Goal: Task Accomplishment & Management: Manage account settings

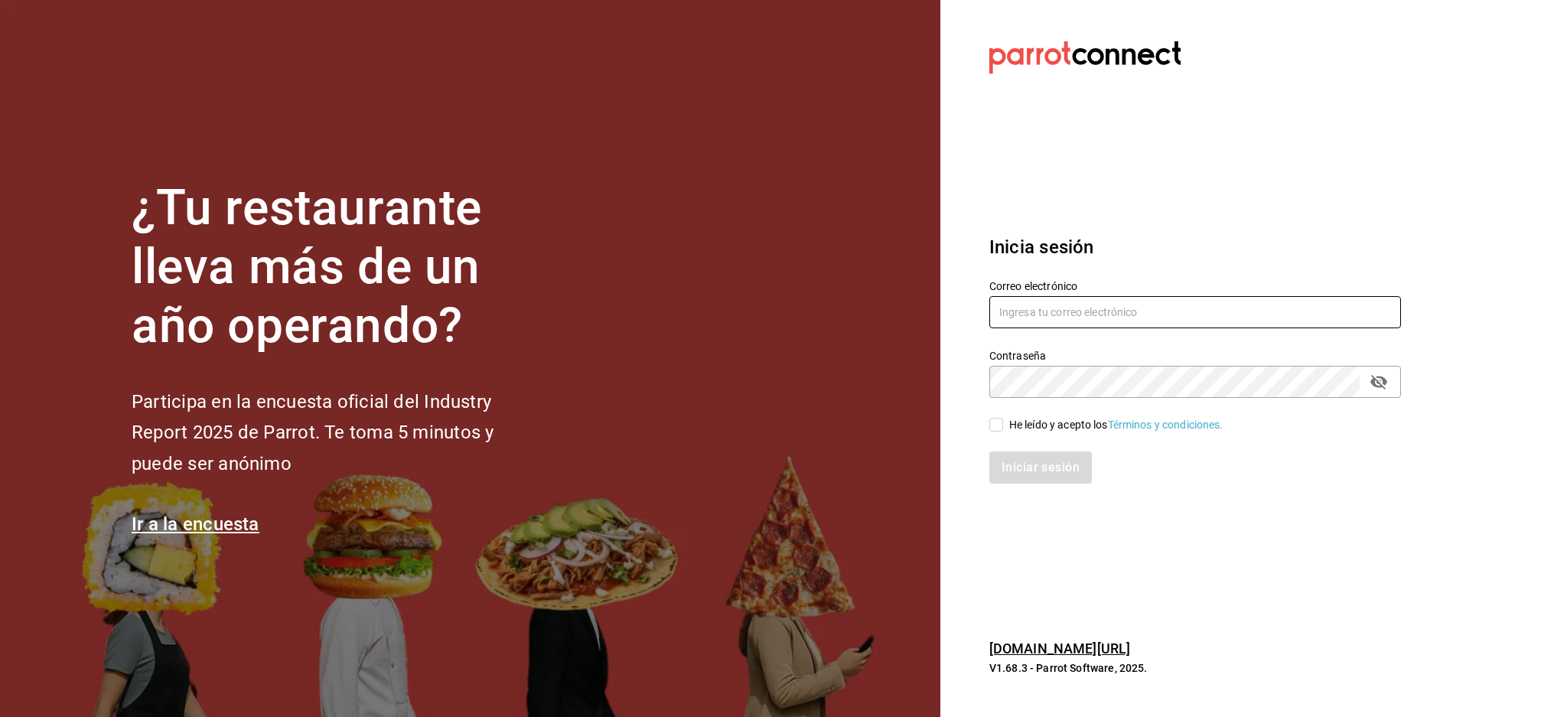
click at [1085, 319] on input "text" at bounding box center [1196, 312] width 412 height 32
paste input "racingreality@mty.com"
type input "racingreality@mty.com"
click at [1119, 399] on div "Correo electrónico racingreality@mty.com Contraseña Contraseña He leído y acept…" at bounding box center [1186, 372] width 430 height 223
drag, startPoint x: 1022, startPoint y: 412, endPoint x: 1022, endPoint y: 426, distance: 14.6
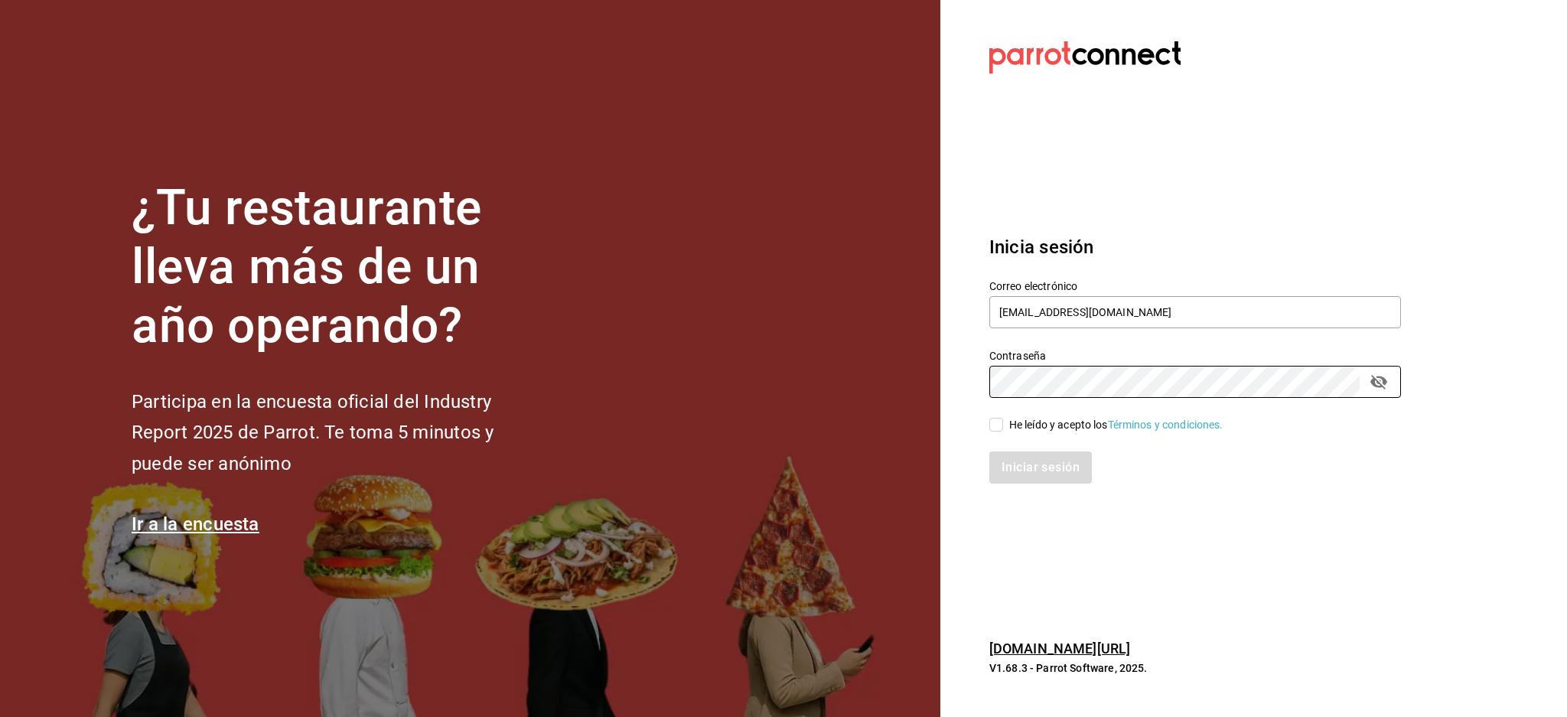
click at [1022, 412] on div "He leído y acepto los Términos y condiciones." at bounding box center [1186, 415] width 430 height 35
click at [1022, 432] on div "He leído y acepto los Términos y condiciones." at bounding box center [1116, 425] width 214 height 16
click at [1003, 432] on input "He leído y acepto los Términos y condiciones." at bounding box center [997, 425] width 14 height 14
checkbox input "true"
click at [1034, 472] on button "Iniciar sesión" at bounding box center [1042, 468] width 104 height 32
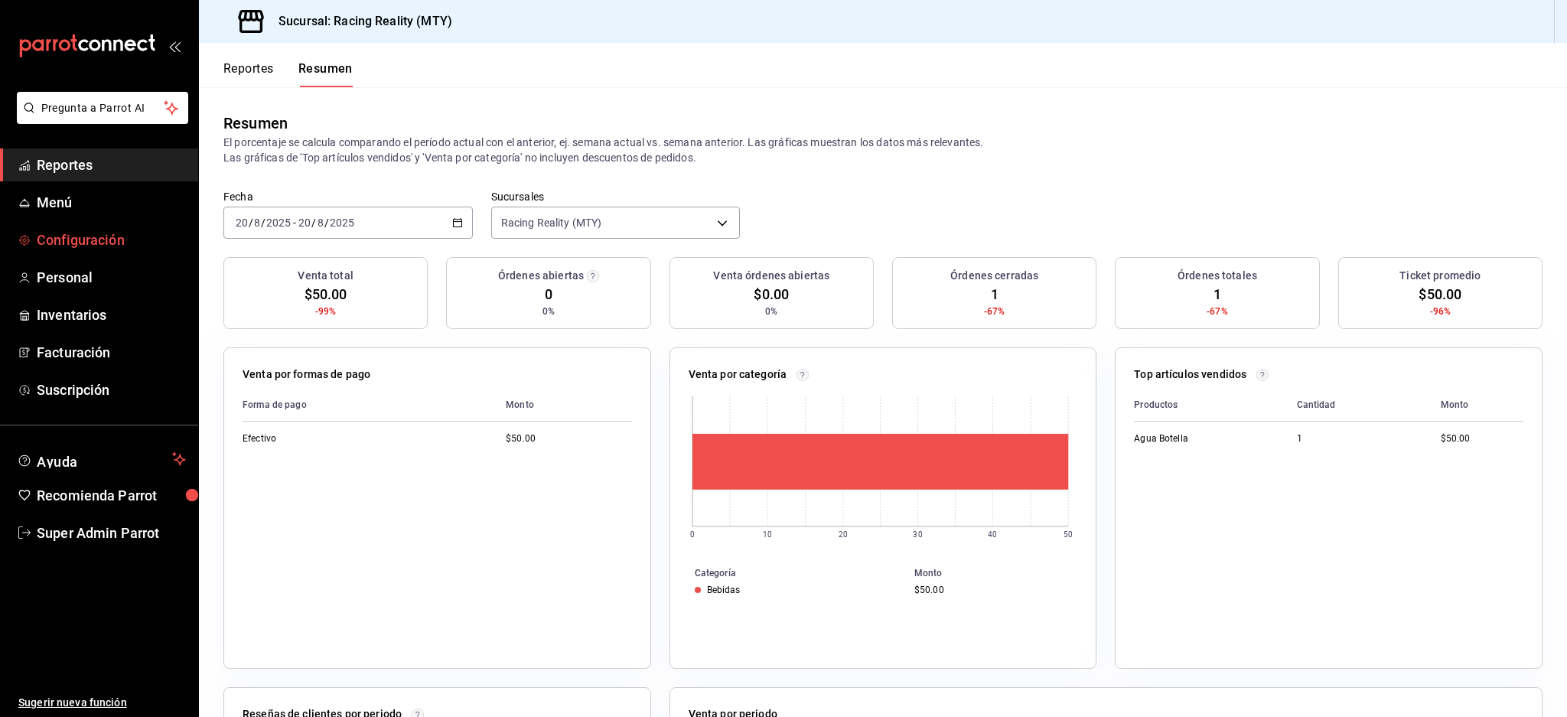
click at [111, 243] on span "Configuración" at bounding box center [111, 240] width 149 height 21
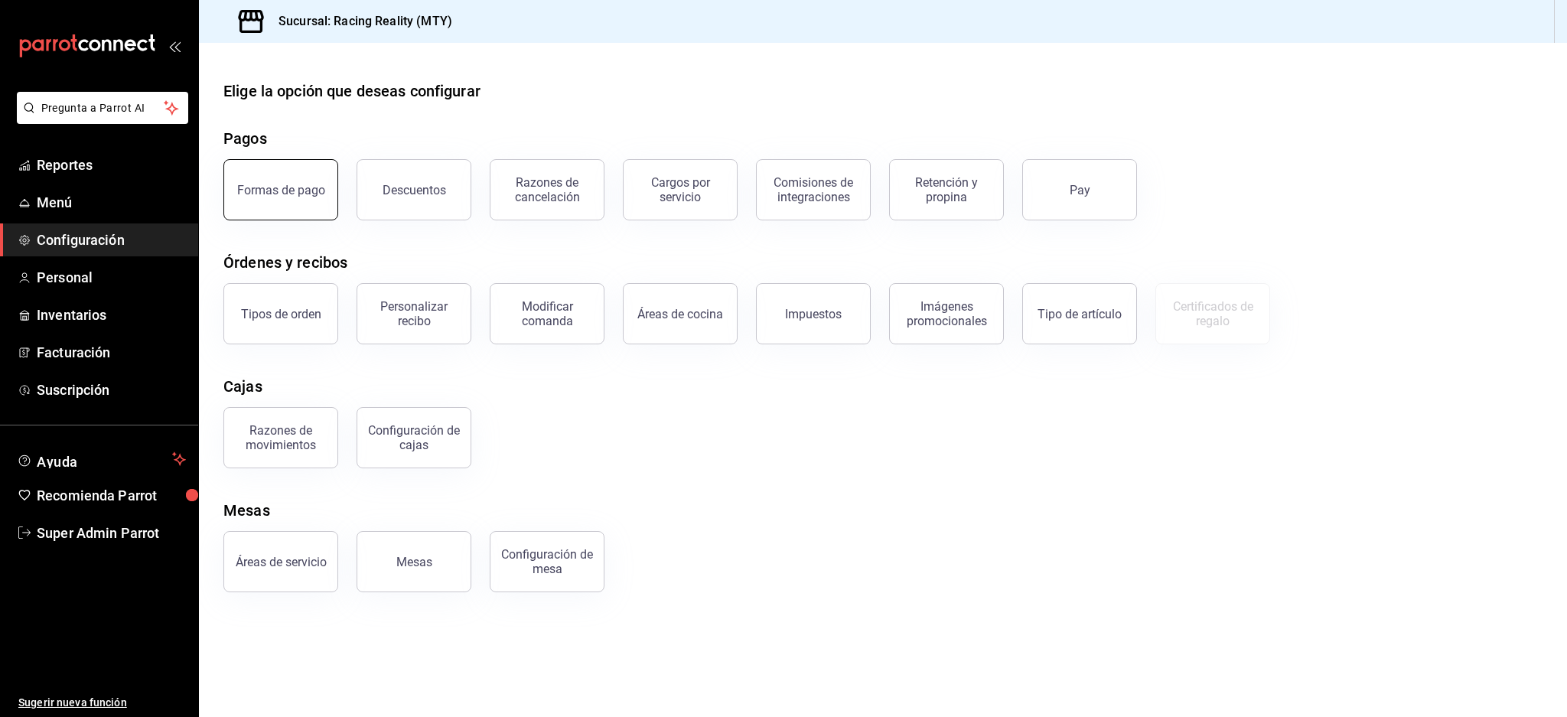
click at [259, 178] on button "Formas de pago" at bounding box center [280, 189] width 115 height 61
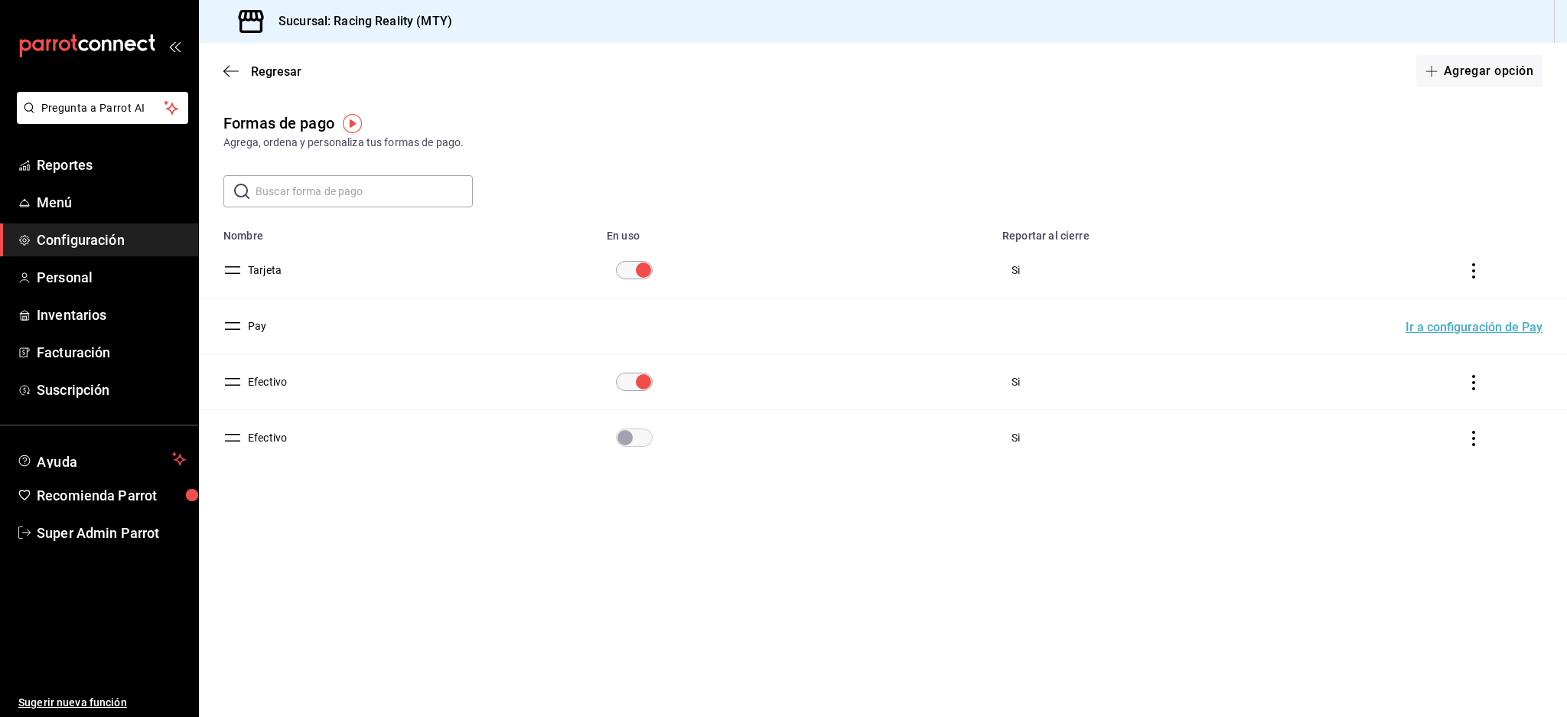
click at [259, 440] on button "Efectivo" at bounding box center [264, 437] width 45 height 15
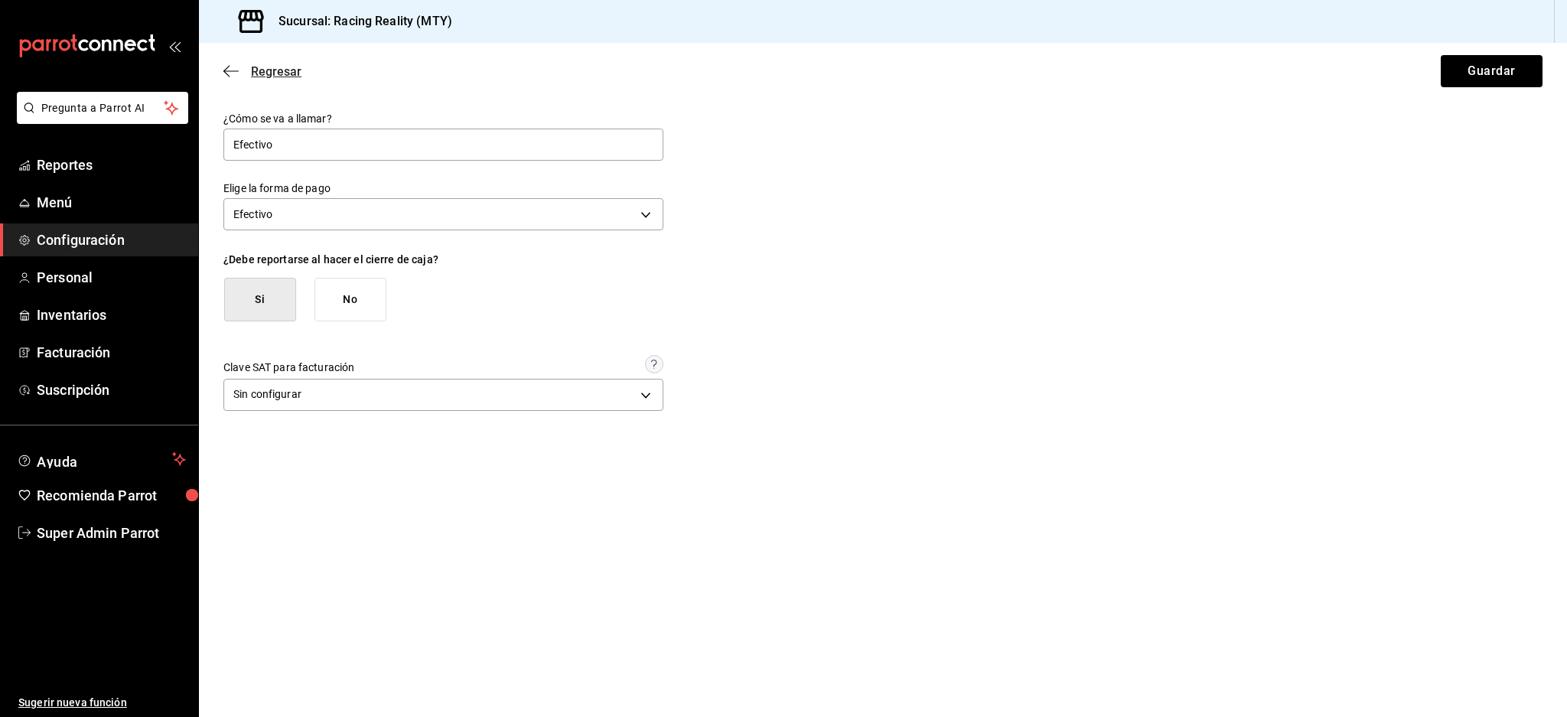
click at [233, 70] on icon "button" at bounding box center [230, 70] width 15 height 1
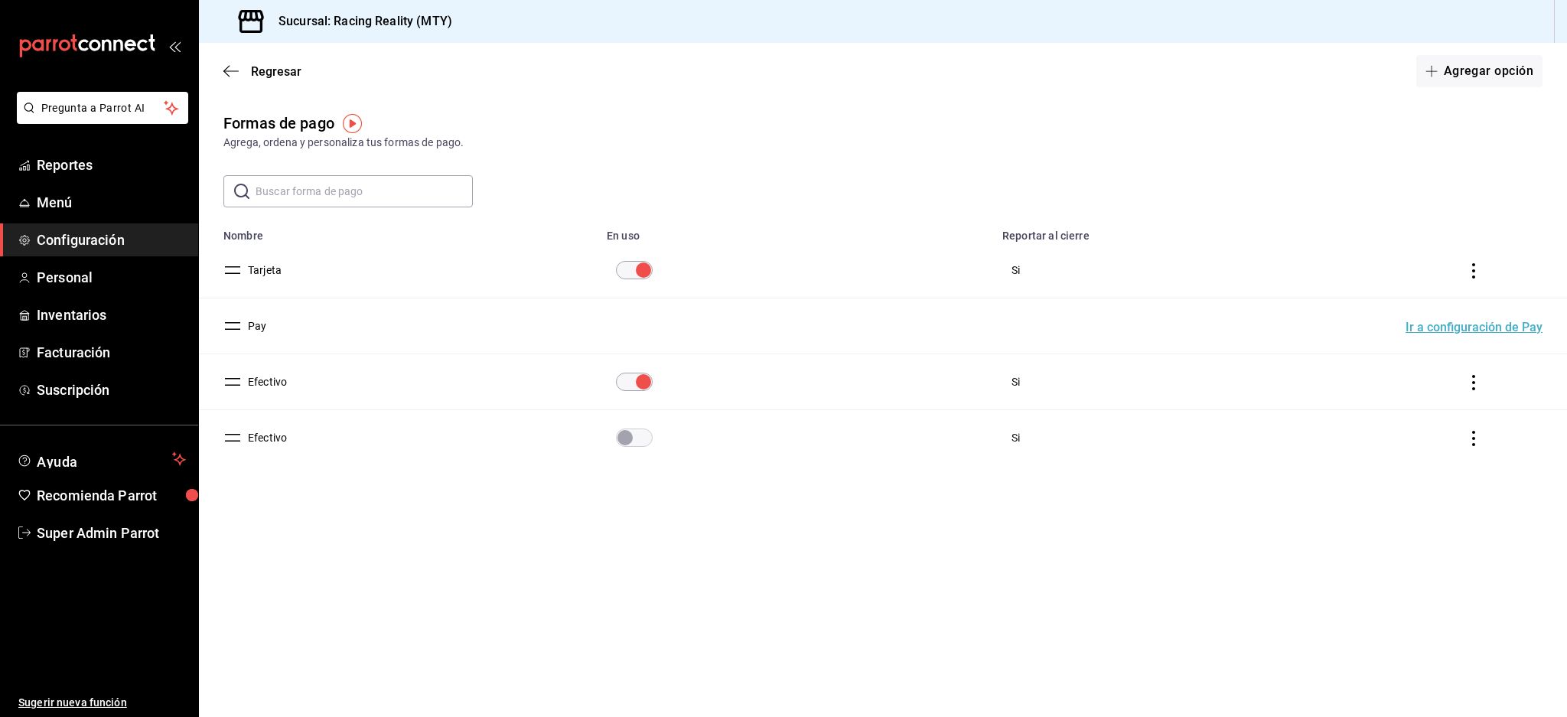
click at [657, 693] on main "Regresar Agregar opción Formas de pago Agrega, ordena y personaliza tus formas …" at bounding box center [883, 380] width 1368 height 674
click at [1478, 434] on icon "actions" at bounding box center [1473, 438] width 15 height 15
click at [1376, 453] on icon "button" at bounding box center [1378, 459] width 9 height 13
click at [1399, 501] on button "Eliminar" at bounding box center [1407, 498] width 102 height 32
click at [270, 439] on button "Efectivo" at bounding box center [264, 437] width 45 height 15
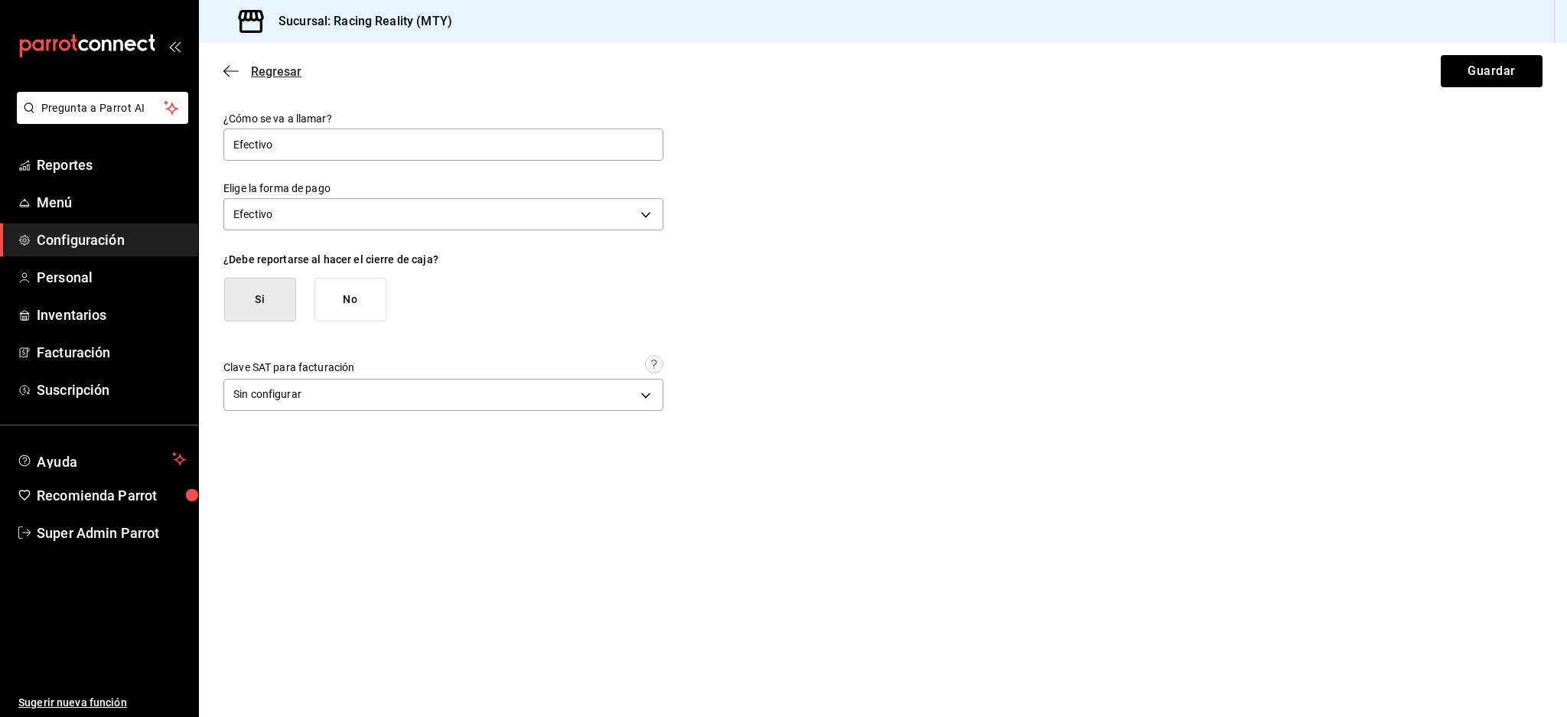
click at [230, 65] on icon "button" at bounding box center [230, 71] width 15 height 14
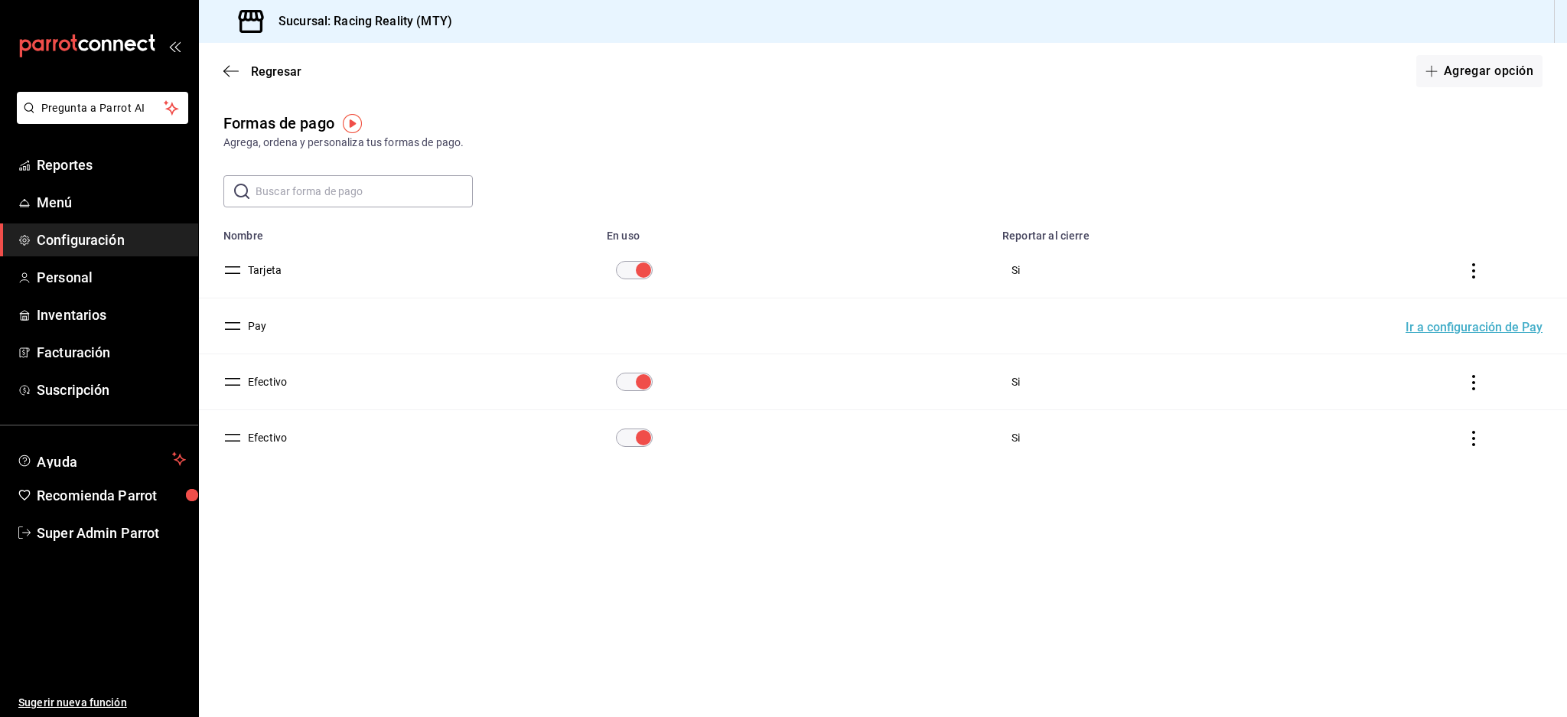
click at [624, 444] on input "paymentsTable" at bounding box center [643, 438] width 55 height 18
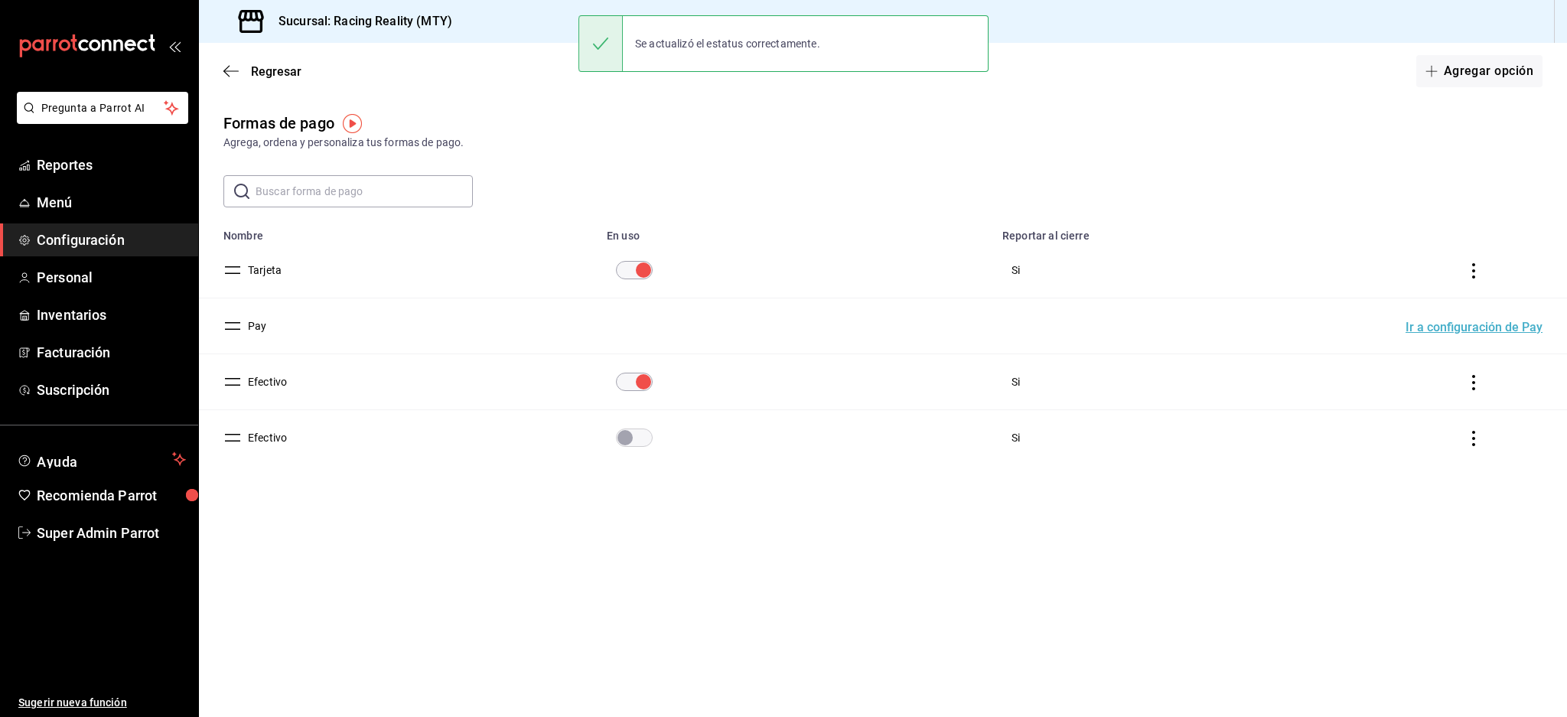
click at [823, 607] on main "Regresar Agregar opción Formas de pago Agrega, ordena y personaliza tus formas …" at bounding box center [883, 380] width 1368 height 674
click at [231, 66] on icon "button" at bounding box center [230, 71] width 15 height 14
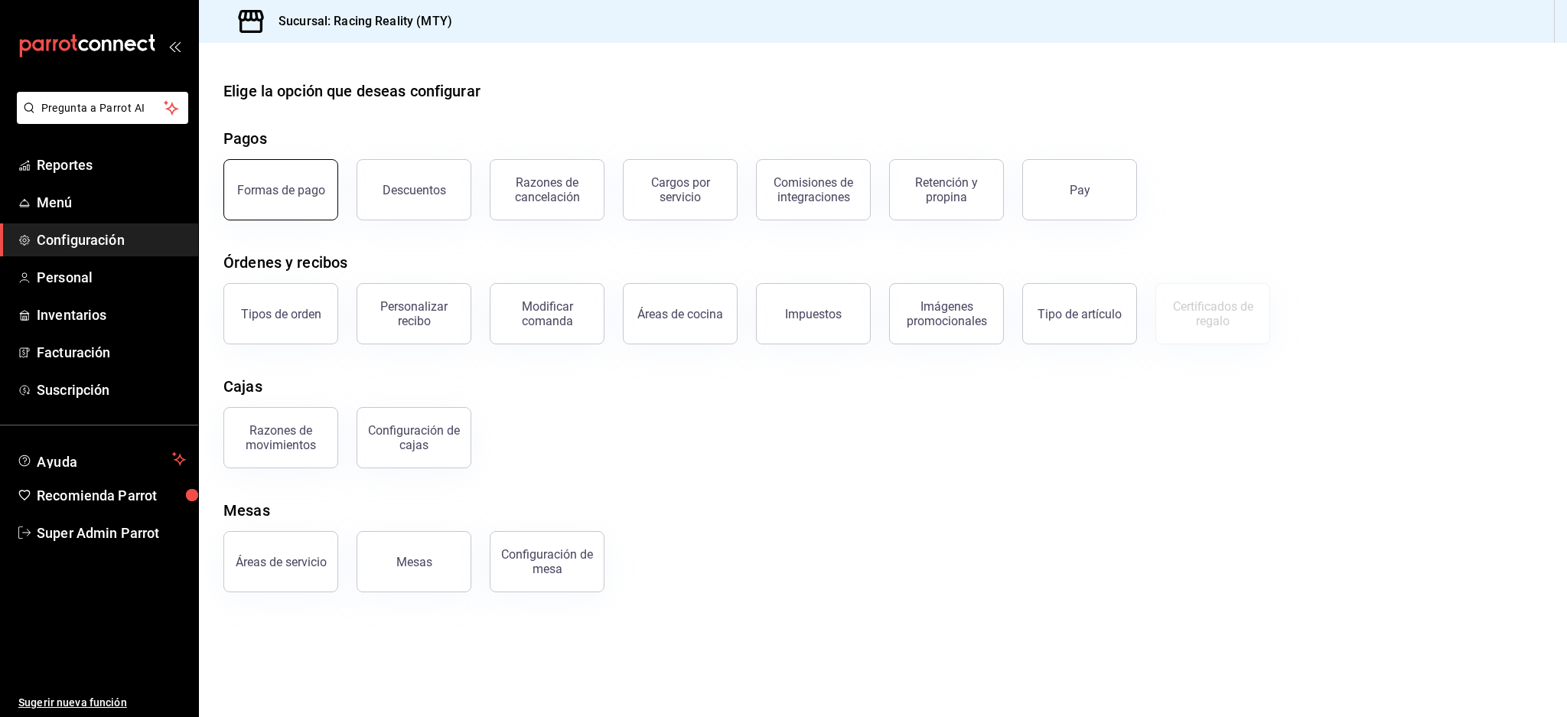
click at [292, 188] on div "Formas de pago" at bounding box center [281, 190] width 88 height 15
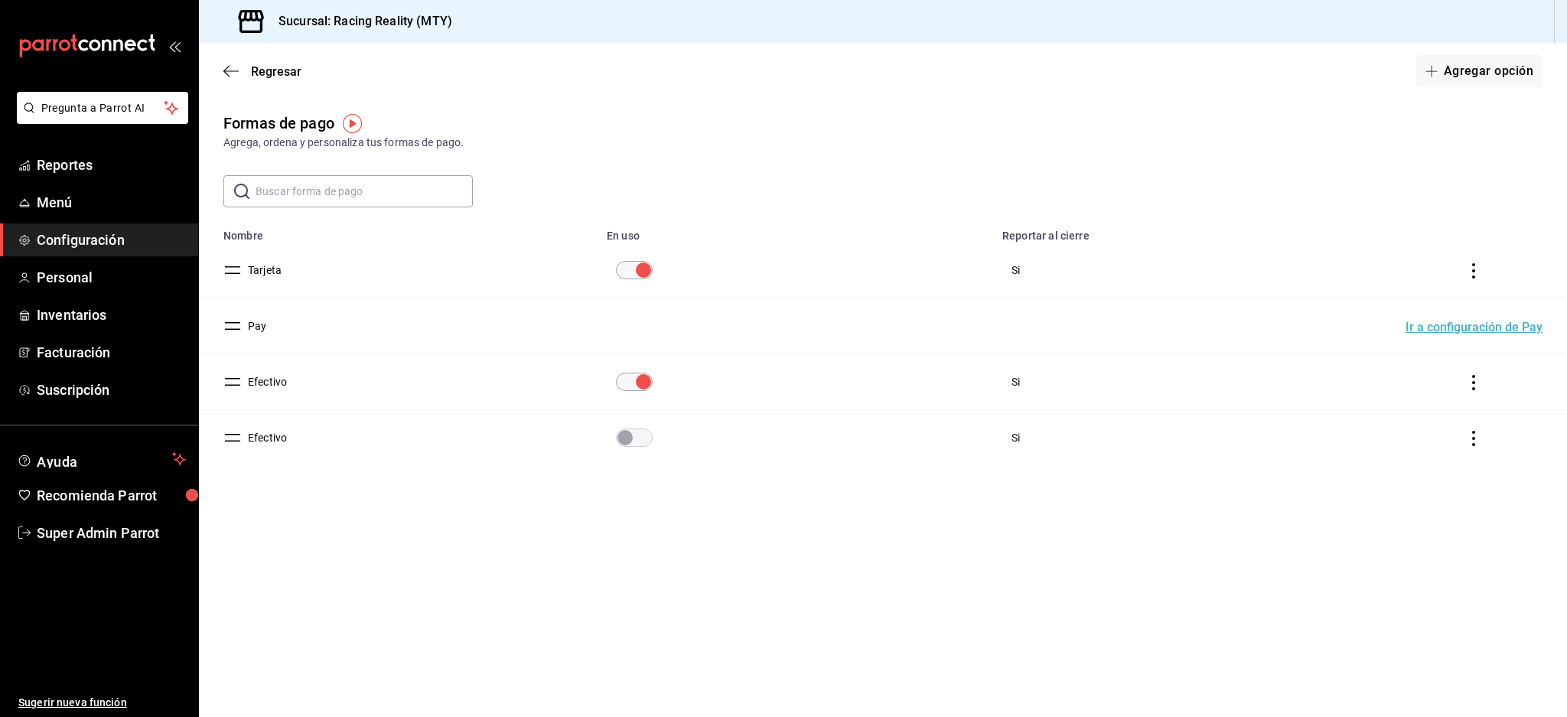
drag, startPoint x: 706, startPoint y: 647, endPoint x: 577, endPoint y: 491, distance: 202.8
click at [702, 641] on main "Regresar Agregar opción Formas de pago Agrega, ordena y personaliza tus formas …" at bounding box center [883, 380] width 1368 height 674
click at [226, 48] on div "Regresar Agregar opción" at bounding box center [883, 71] width 1368 height 57
click at [236, 73] on icon "button" at bounding box center [230, 71] width 15 height 14
